Goal: Information Seeking & Learning: Learn about a topic

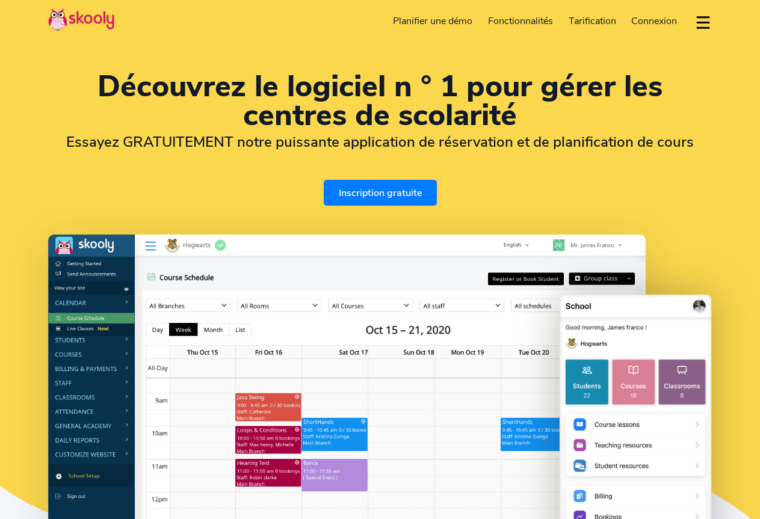
select select "fr"
select select "221"
select select "[GEOGRAPHIC_DATA]"
select select "[GEOGRAPHIC_DATA]/[GEOGRAPHIC_DATA]"
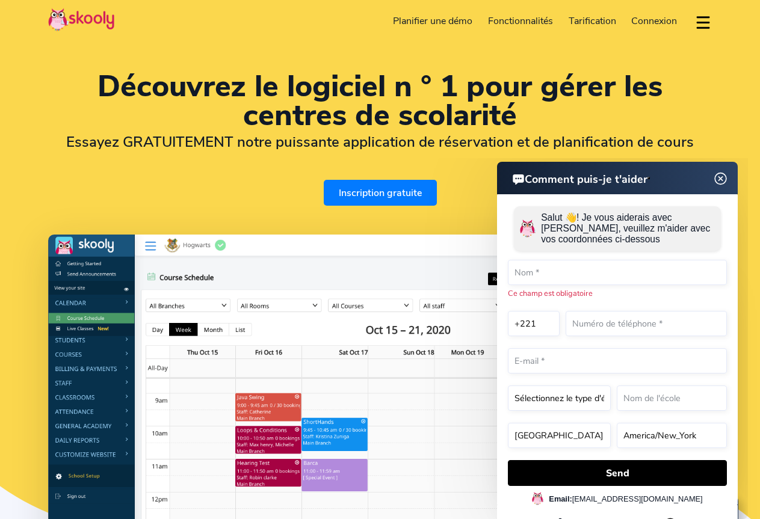
click at [584, 17] on span "Tarification" at bounding box center [593, 20] width 48 height 13
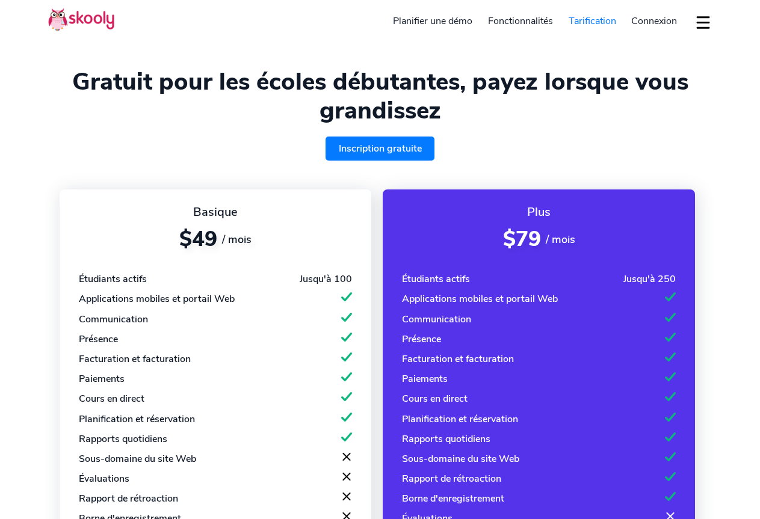
select select "fr"
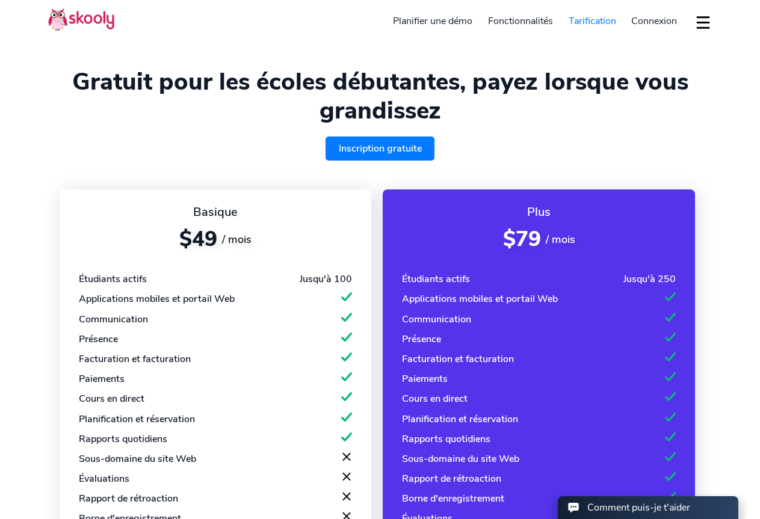
select select "221"
select select "[GEOGRAPHIC_DATA]"
select select "[GEOGRAPHIC_DATA]/[GEOGRAPHIC_DATA]"
